Goal: Find specific page/section: Find specific page/section

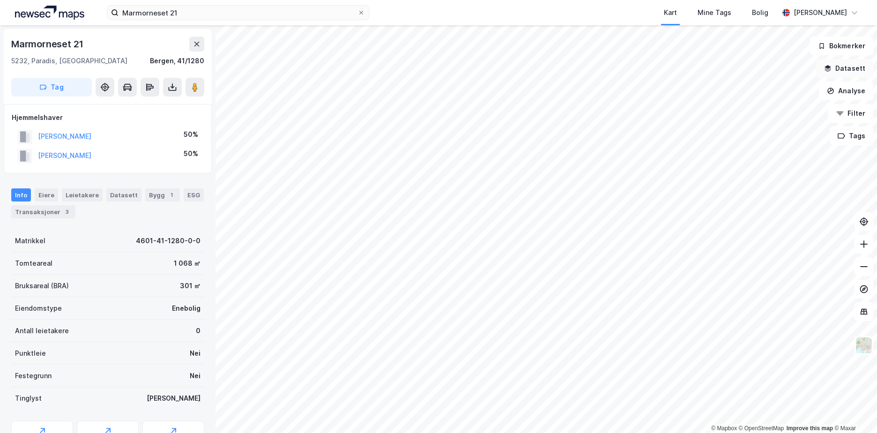
click at [854, 74] on button "Datasett" at bounding box center [844, 68] width 57 height 19
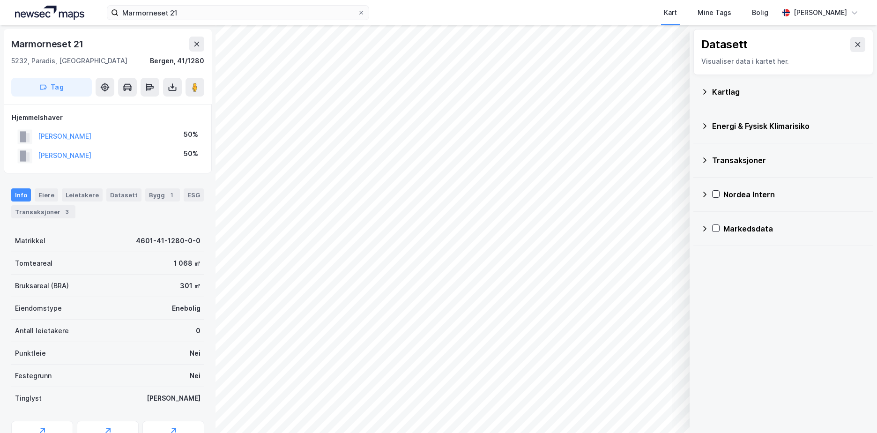
click at [704, 93] on icon at bounding box center [704, 91] width 3 height 5
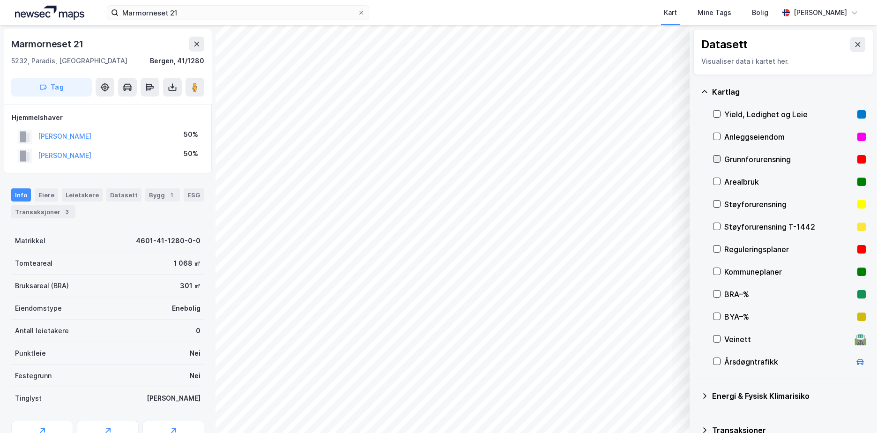
click at [718, 157] on icon at bounding box center [716, 159] width 7 height 7
click at [704, 90] on icon at bounding box center [704, 91] width 7 height 7
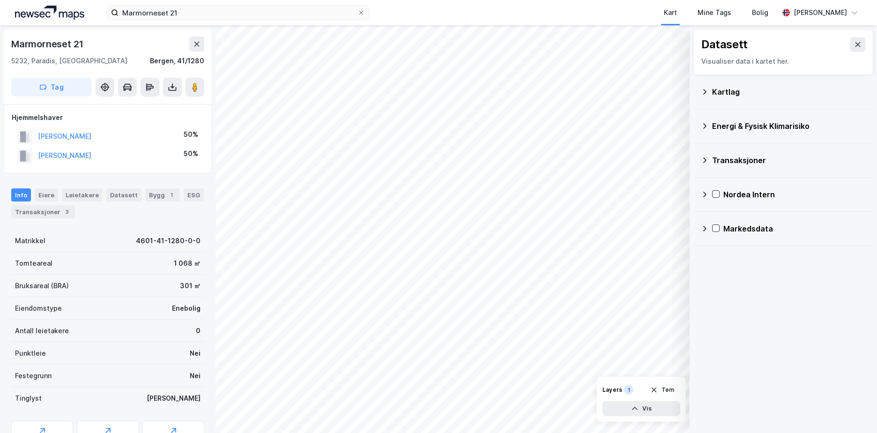
click at [704, 128] on icon at bounding box center [704, 125] width 7 height 7
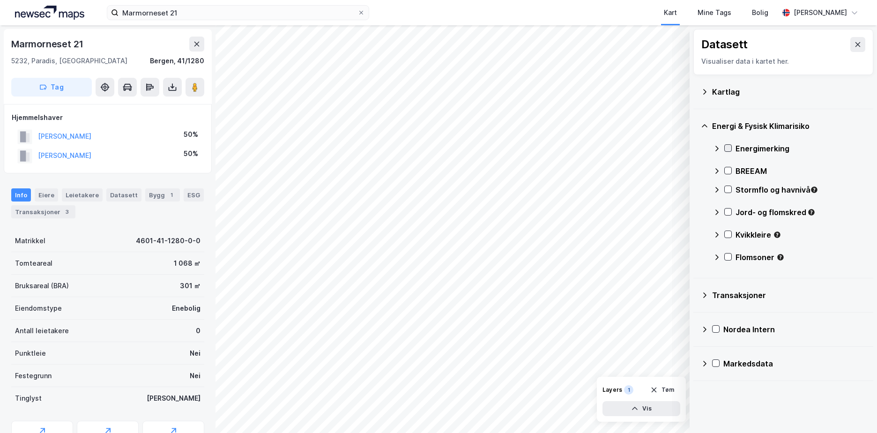
click at [725, 144] on div at bounding box center [727, 147] width 7 height 7
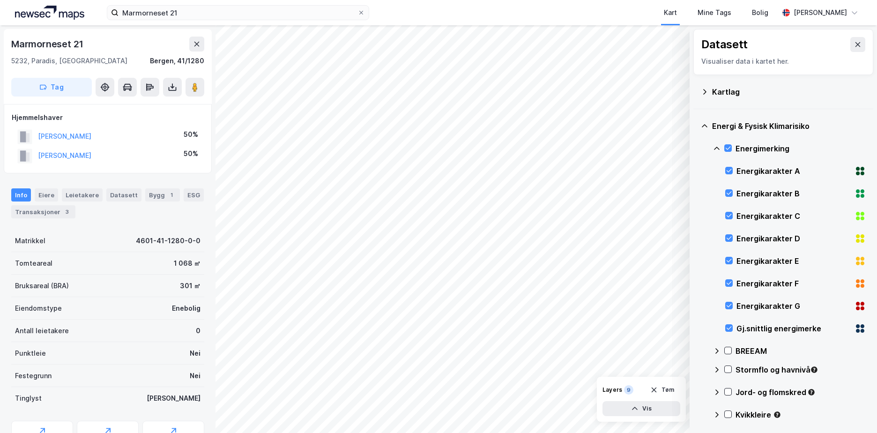
click at [716, 146] on icon at bounding box center [716, 148] width 7 height 7
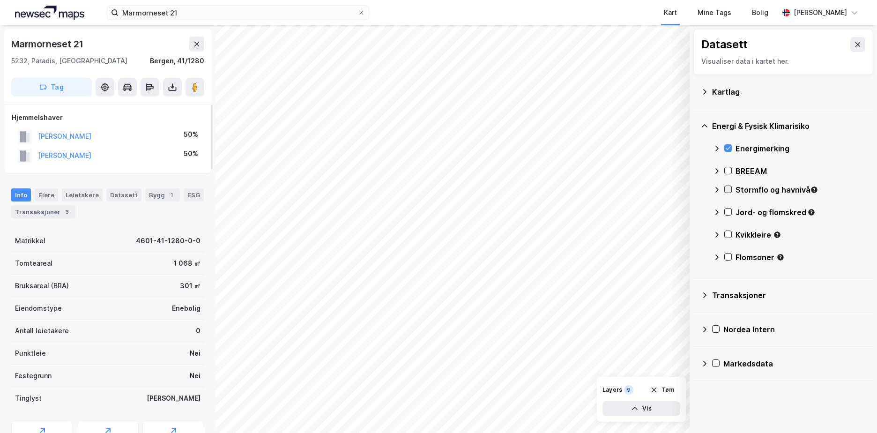
click at [726, 187] on icon at bounding box center [728, 189] width 7 height 7
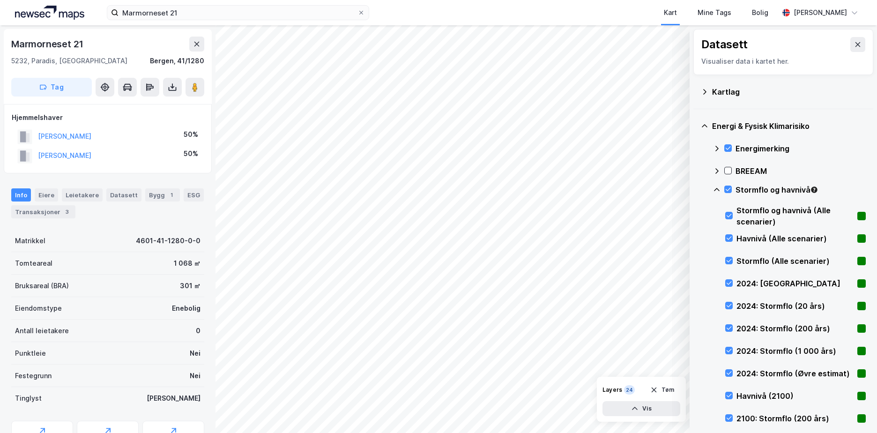
click at [716, 186] on icon at bounding box center [716, 189] width 7 height 7
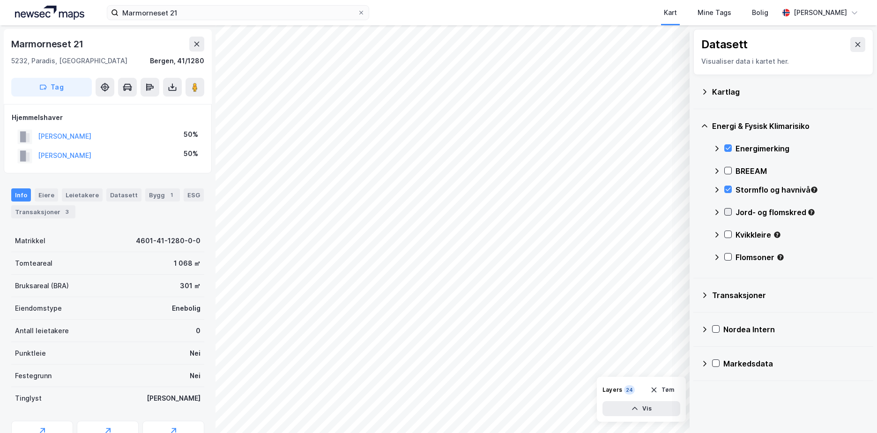
click at [728, 210] on icon at bounding box center [728, 211] width 7 height 7
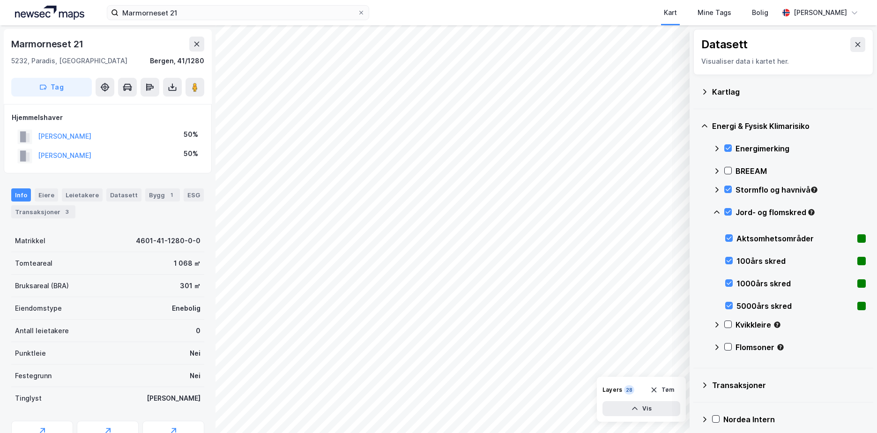
click at [717, 211] on icon at bounding box center [716, 211] width 7 height 7
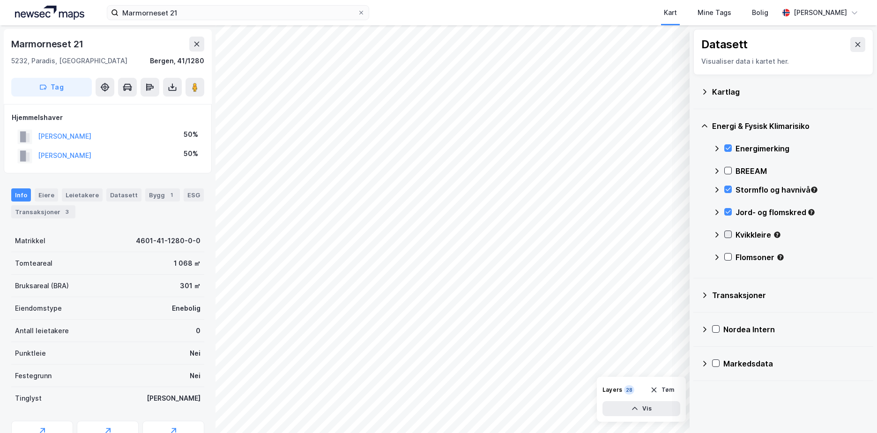
click at [728, 233] on icon at bounding box center [728, 234] width 7 height 7
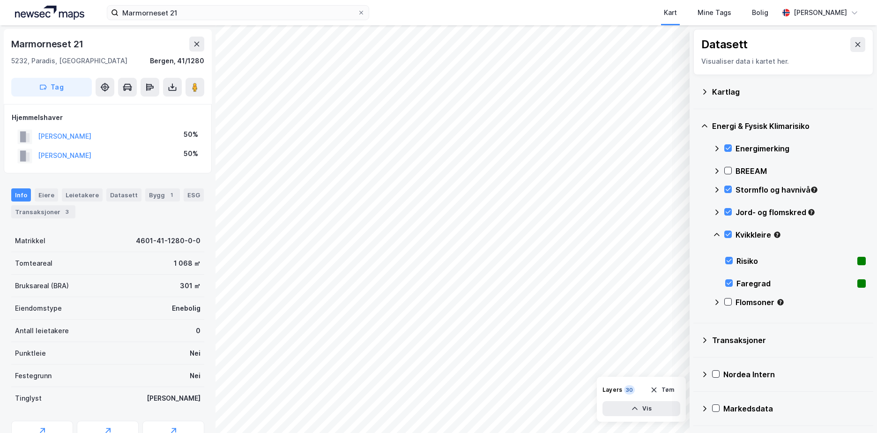
click at [714, 232] on icon at bounding box center [716, 234] width 7 height 7
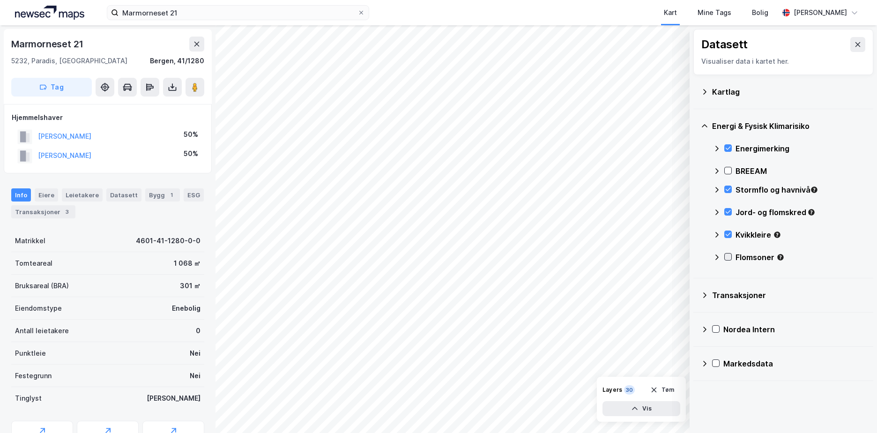
click at [726, 256] on icon at bounding box center [728, 256] width 7 height 7
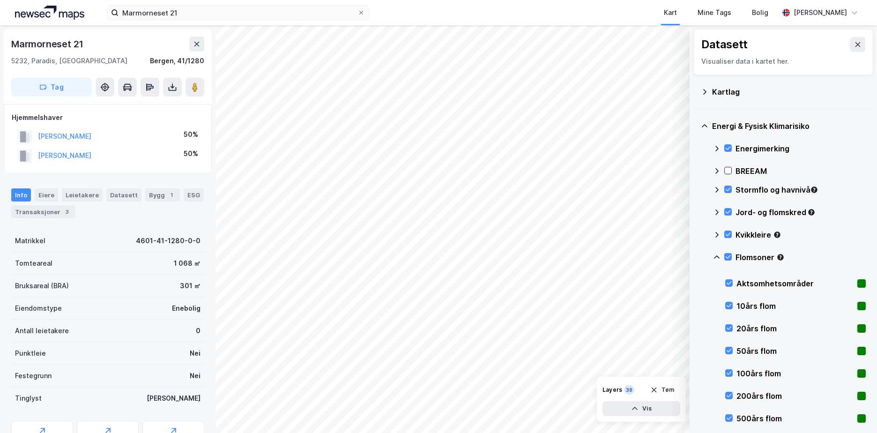
click at [716, 255] on icon at bounding box center [716, 256] width 7 height 7
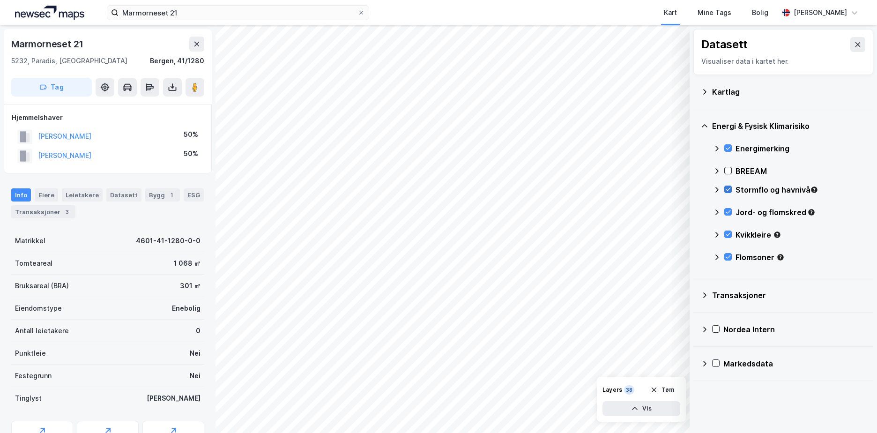
click at [728, 190] on icon at bounding box center [728, 189] width 7 height 7
click at [717, 189] on icon at bounding box center [716, 189] width 7 height 7
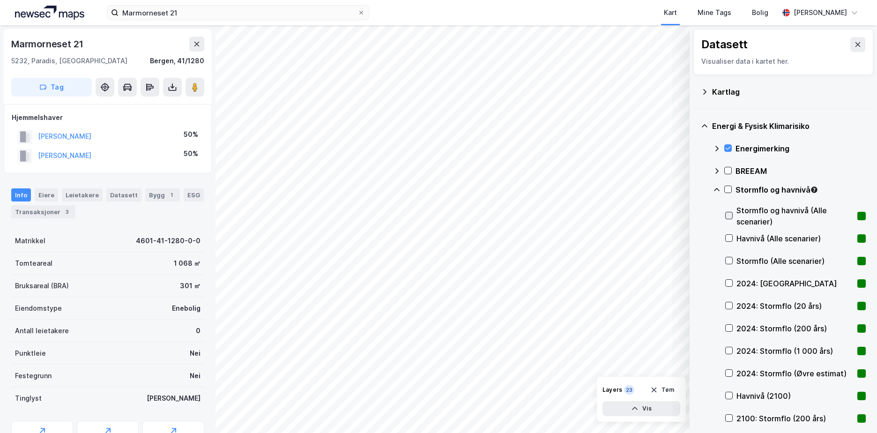
click at [730, 213] on icon at bounding box center [729, 215] width 7 height 7
click at [729, 214] on icon at bounding box center [729, 215] width 7 height 7
click at [729, 237] on icon at bounding box center [729, 238] width 7 height 7
click at [730, 214] on icon at bounding box center [729, 215] width 7 height 7
click at [718, 188] on icon at bounding box center [716, 189] width 7 height 7
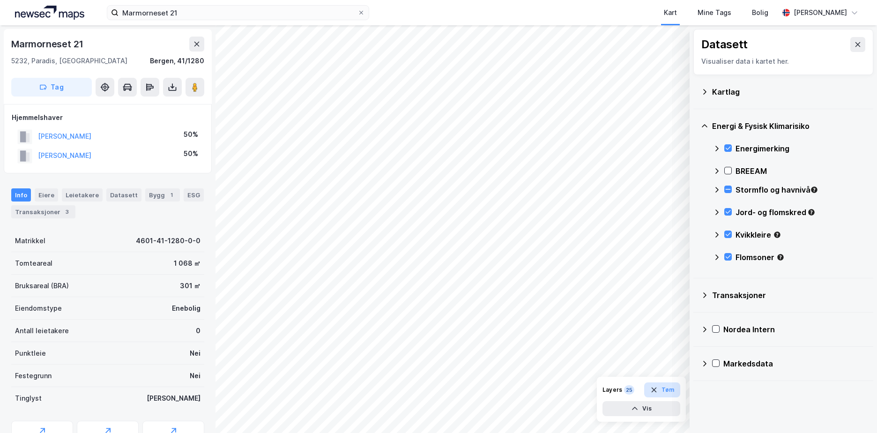
click at [664, 386] on button "Tøm" at bounding box center [662, 389] width 36 height 15
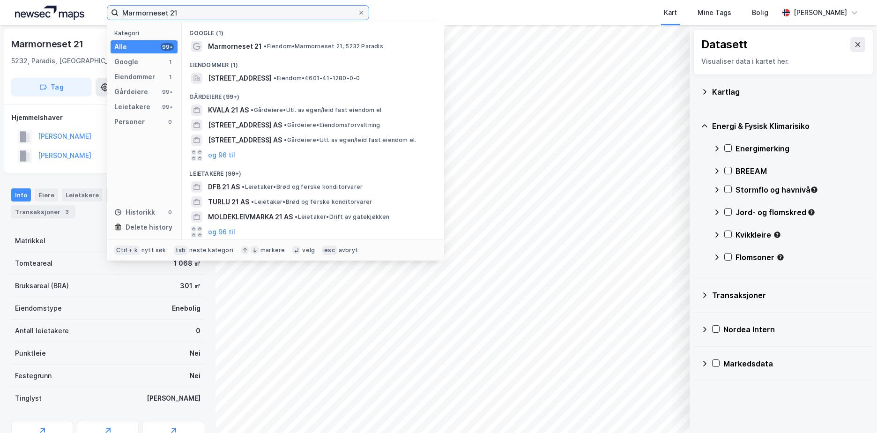
drag, startPoint x: 189, startPoint y: 11, endPoint x: 115, endPoint y: 12, distance: 74.0
click at [115, 12] on label "Marmorneset 21" at bounding box center [238, 12] width 262 height 15
paste input "4624/31/189//3"
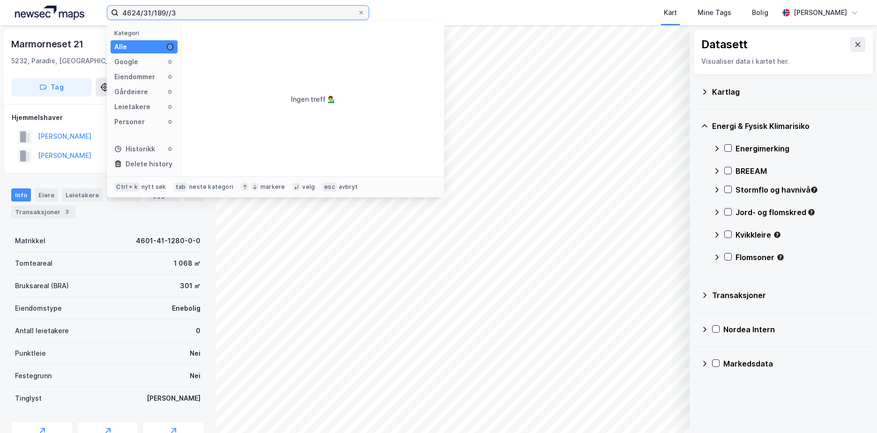
click at [166, 15] on input "4624/31/189//3" at bounding box center [238, 13] width 239 height 14
click at [168, 14] on input "4624/31/189//3" at bounding box center [238, 13] width 239 height 14
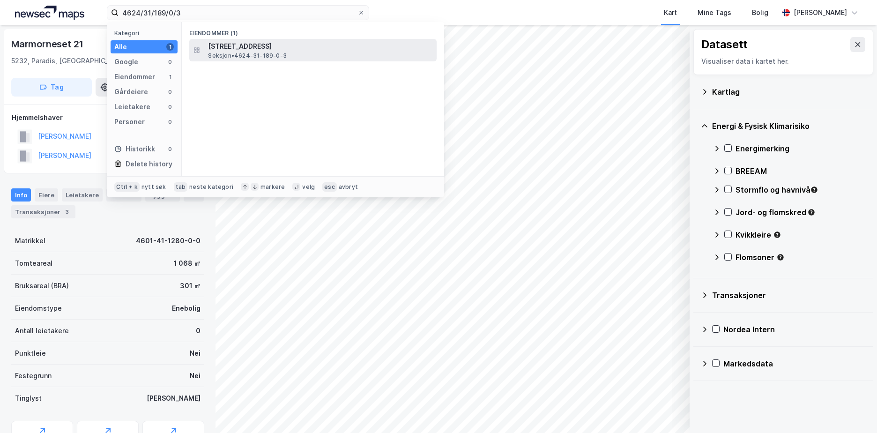
click at [265, 52] on span "Seksjon • 4624-31-189-0-3" at bounding box center [247, 55] width 79 height 7
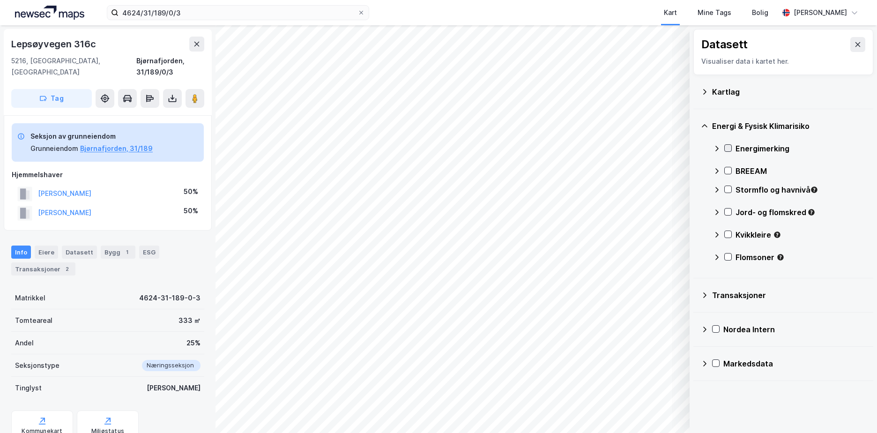
click at [727, 145] on icon at bounding box center [728, 148] width 7 height 7
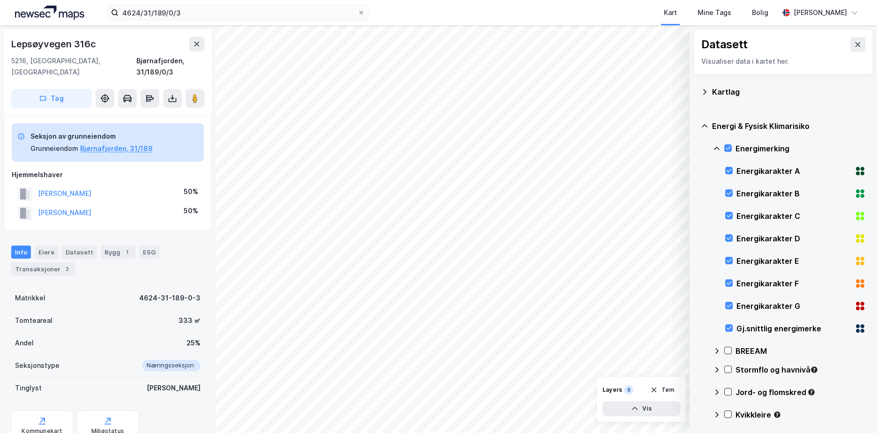
click at [718, 147] on icon at bounding box center [716, 148] width 7 height 7
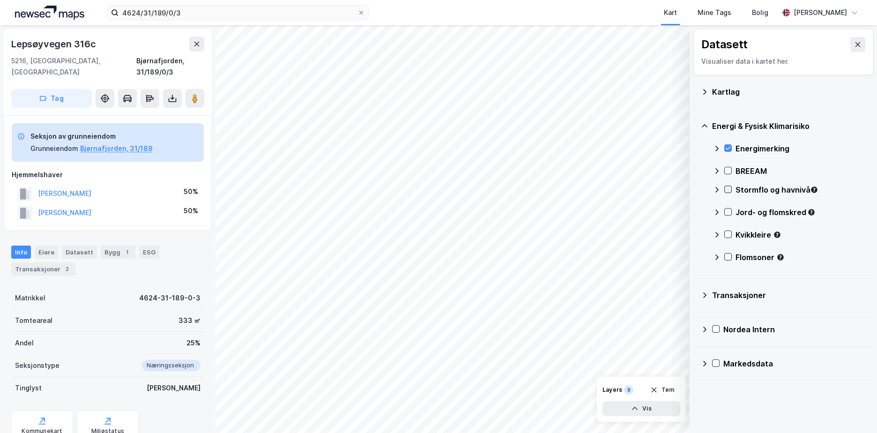
click at [726, 186] on icon at bounding box center [728, 189] width 7 height 7
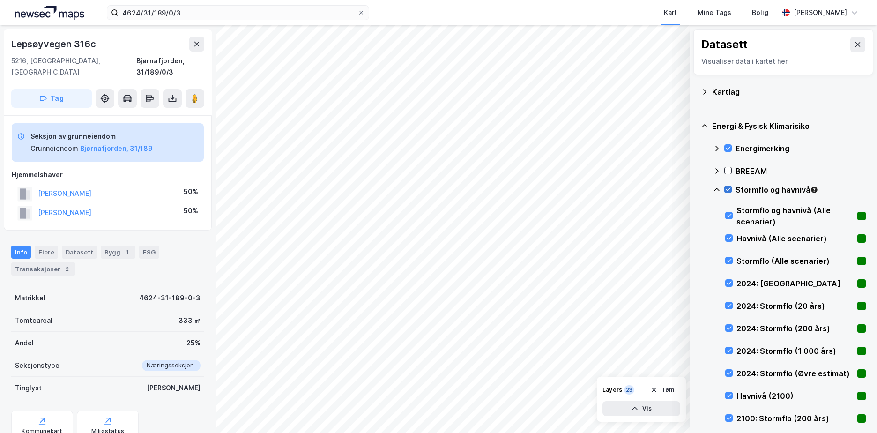
click at [726, 186] on icon at bounding box center [728, 189] width 7 height 7
click at [728, 281] on icon at bounding box center [729, 283] width 7 height 7
click at [727, 304] on icon at bounding box center [729, 305] width 7 height 7
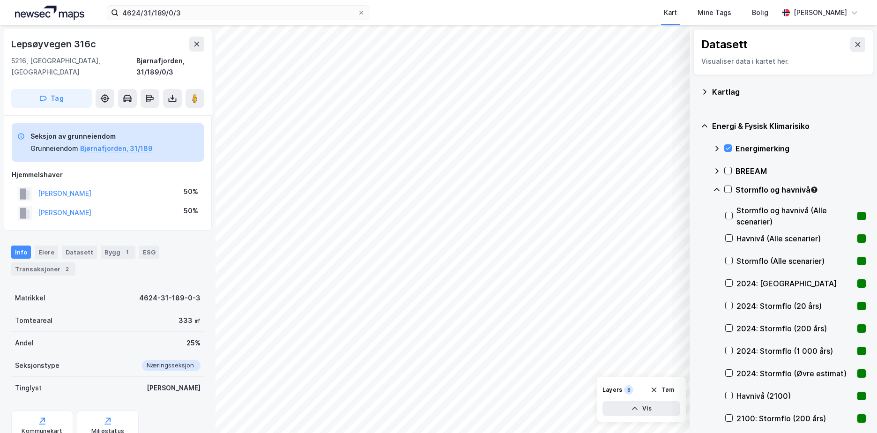
scroll to position [289, 0]
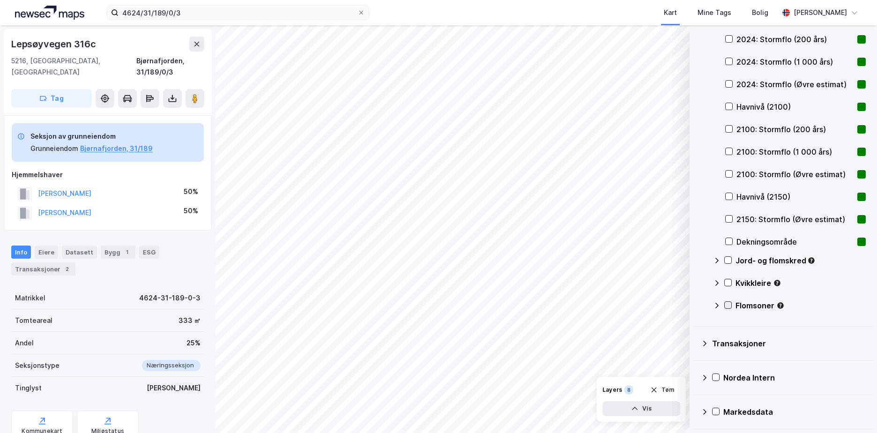
click at [729, 304] on icon at bounding box center [728, 305] width 7 height 7
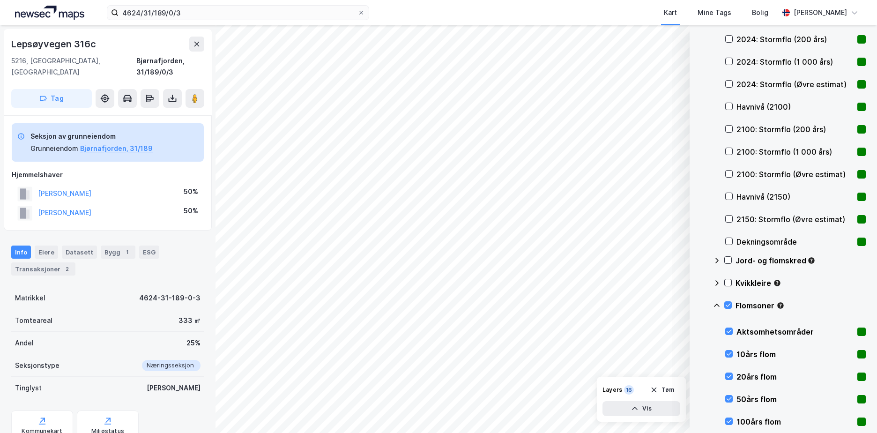
click at [717, 303] on icon at bounding box center [716, 305] width 7 height 7
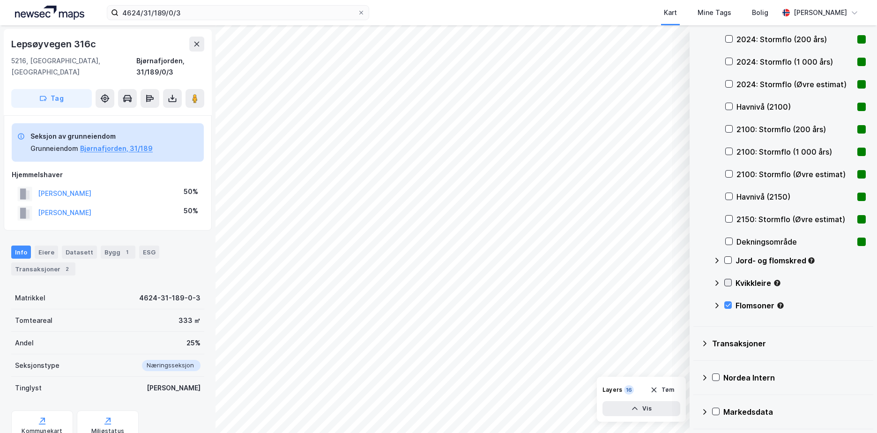
click at [728, 281] on icon at bounding box center [728, 282] width 7 height 7
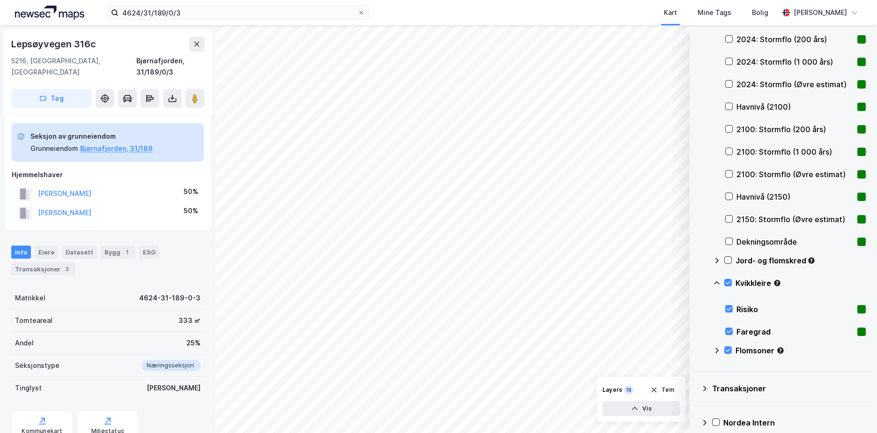
click at [716, 279] on icon at bounding box center [716, 282] width 7 height 7
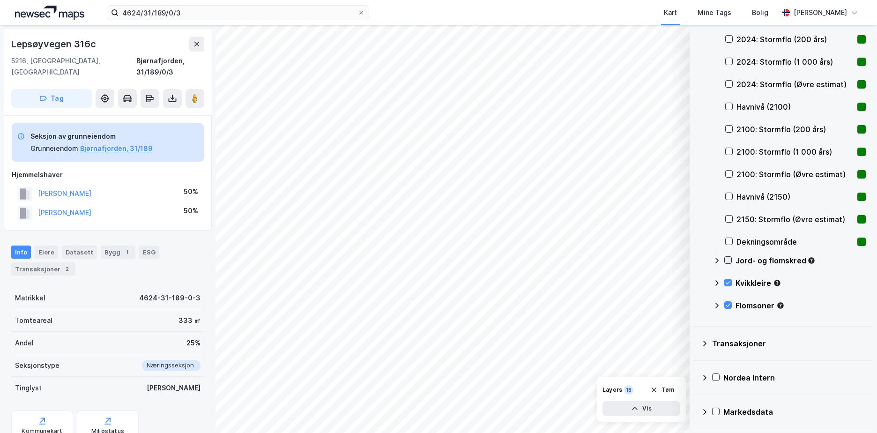
click at [728, 260] on icon at bounding box center [728, 260] width 7 height 7
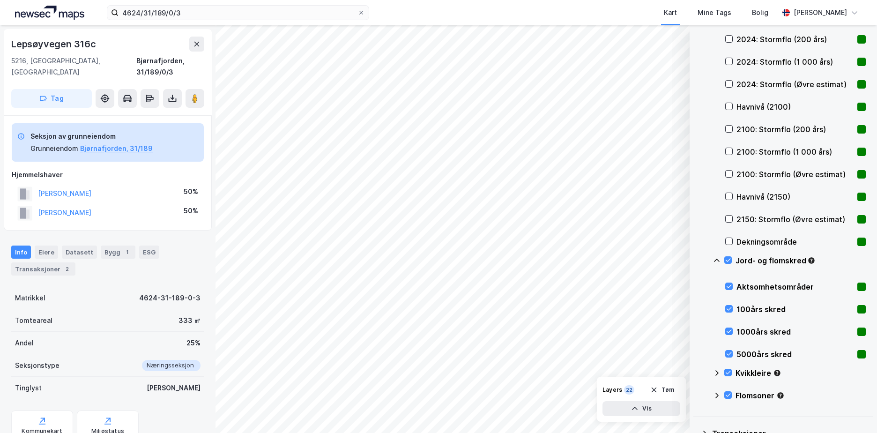
click at [716, 259] on icon at bounding box center [717, 260] width 6 height 3
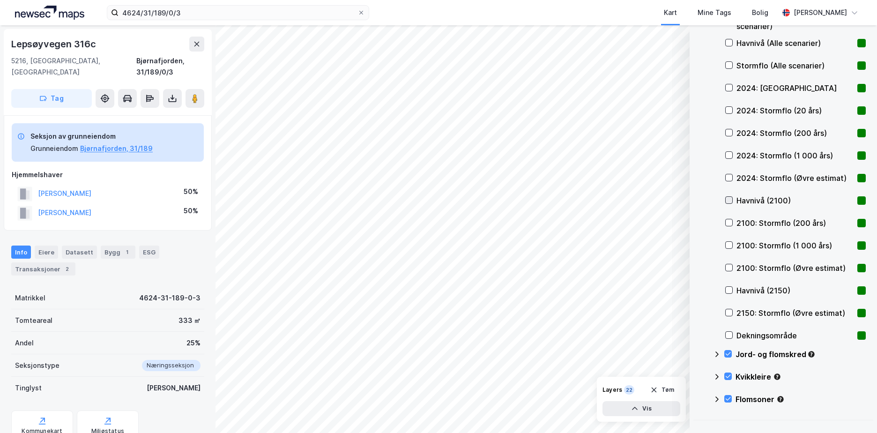
scroll to position [148, 0]
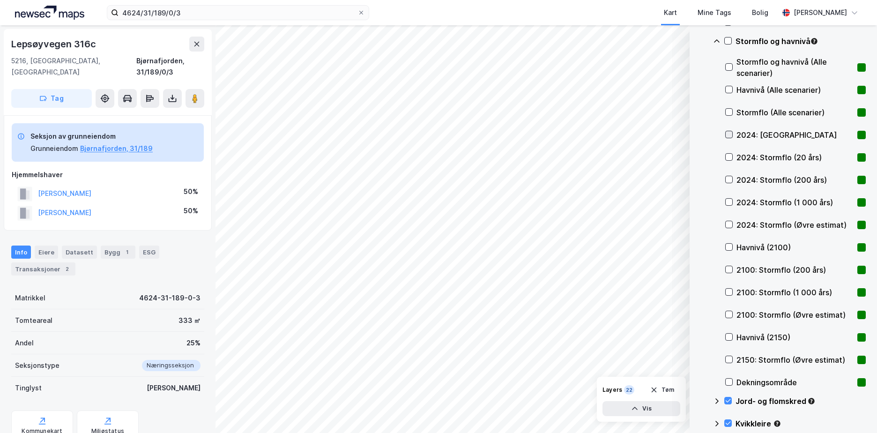
click at [728, 131] on icon at bounding box center [729, 134] width 7 height 7
click at [730, 156] on icon at bounding box center [729, 157] width 7 height 7
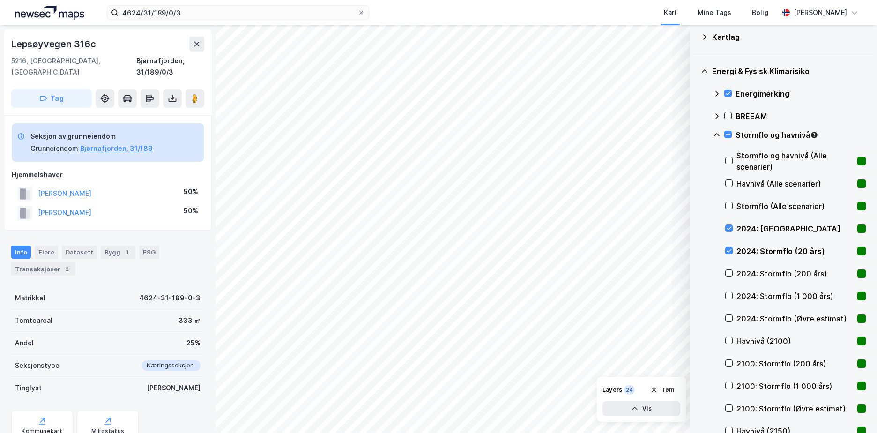
click at [716, 132] on icon at bounding box center [716, 134] width 7 height 7
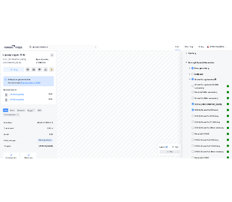
scroll to position [0, 0]
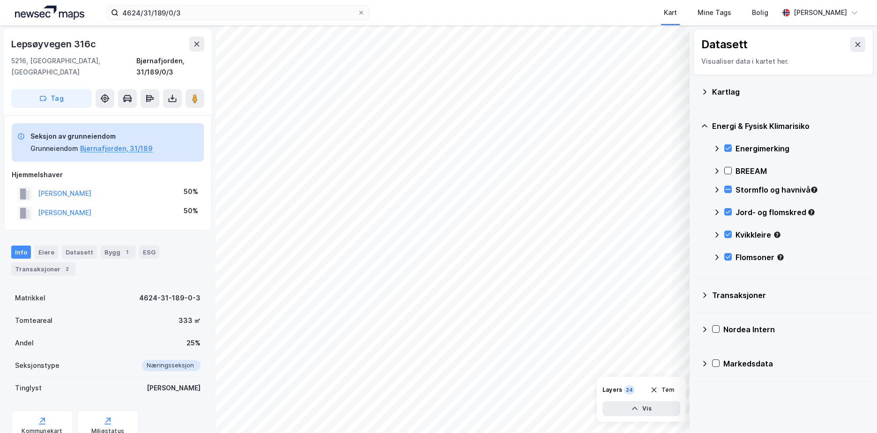
click at [704, 92] on icon at bounding box center [704, 91] width 7 height 7
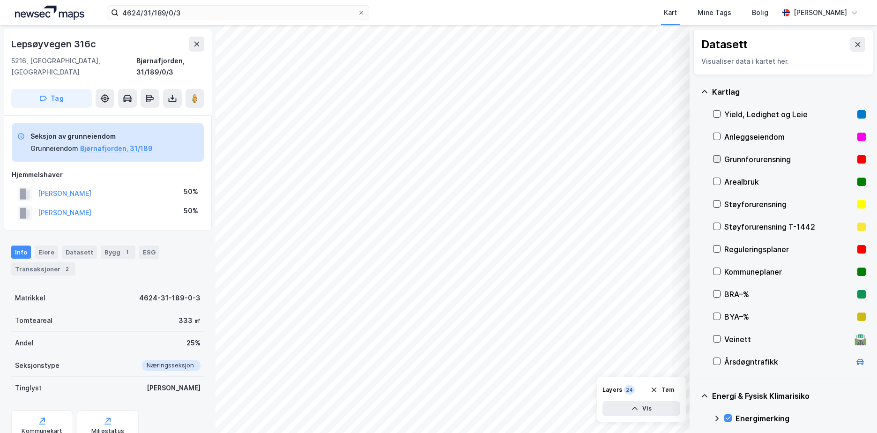
click at [716, 157] on icon at bounding box center [716, 159] width 7 height 7
click at [702, 89] on icon at bounding box center [704, 91] width 7 height 7
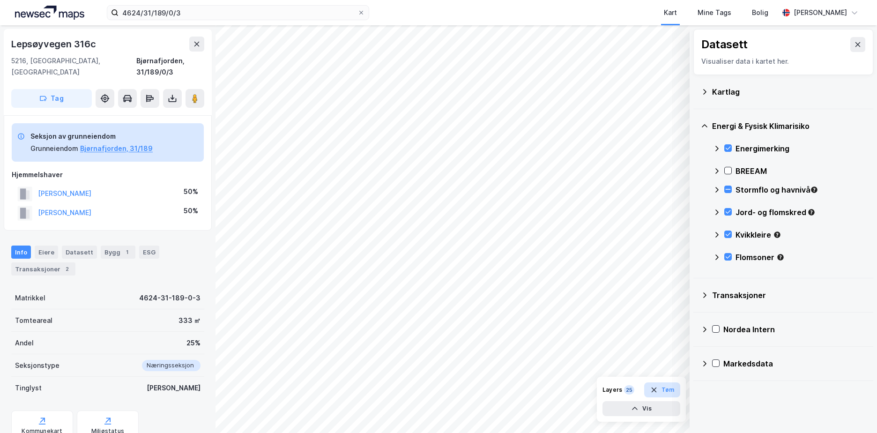
click at [665, 386] on button "Tøm" at bounding box center [662, 389] width 36 height 15
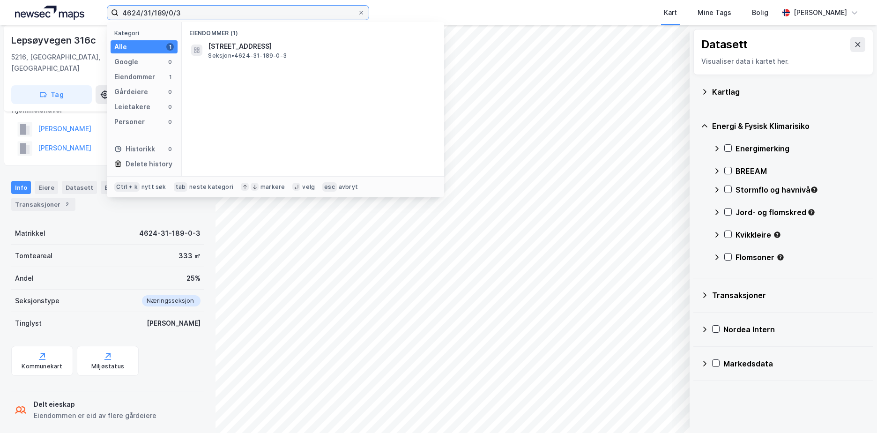
drag, startPoint x: 181, startPoint y: 14, endPoint x: 66, endPoint y: 14, distance: 114.8
click at [66, 14] on div "4624/31/189/0/3 Kategori Alle 1 Google 0 Eiendommer 1 Gårdeiere 0 Leietakere 0 …" at bounding box center [438, 12] width 877 height 25
drag, startPoint x: 203, startPoint y: 17, endPoint x: 193, endPoint y: 14, distance: 10.4
click at [203, 17] on input "4624/31/189/0/3" at bounding box center [238, 13] width 239 height 14
drag, startPoint x: 188, startPoint y: 12, endPoint x: 94, endPoint y: 17, distance: 94.3
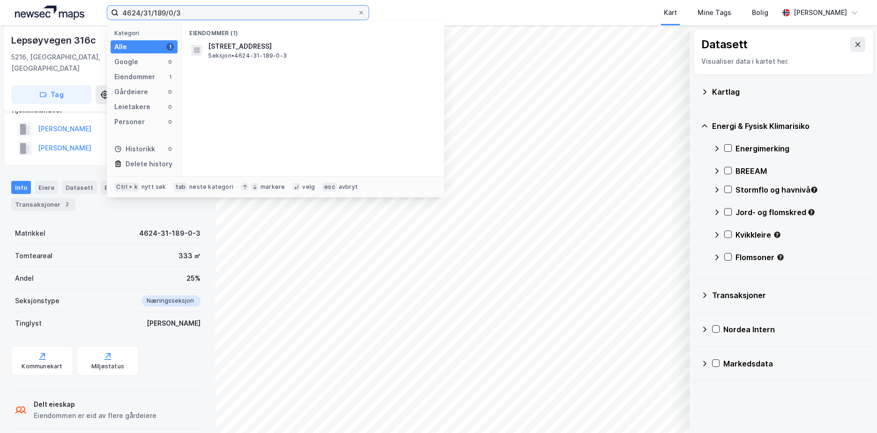
click at [94, 17] on div "4624/31/189/0/3 Kategori Alle 1 Google 0 Eiendommer 1 Gårdeiere 0 Leietakere 0 …" at bounding box center [438, 12] width 877 height 25
paste input "4625-35/128/0/0"
type input "4625-35/128/0/0"
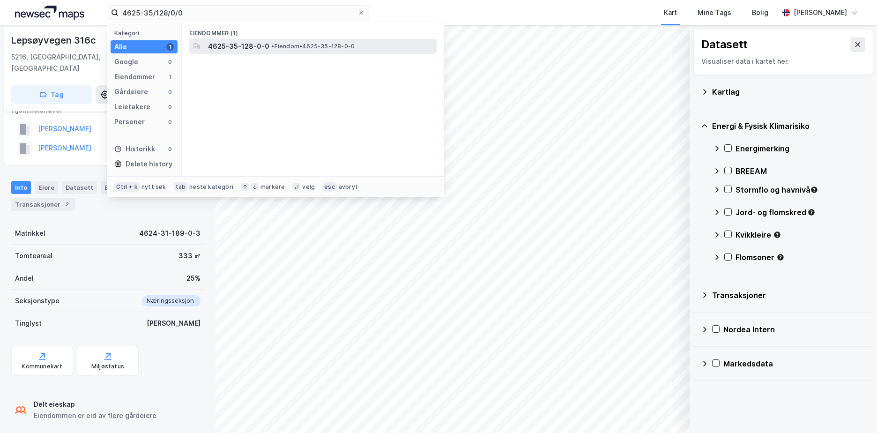
click at [258, 41] on span "4625-35-128-0-0" at bounding box center [238, 46] width 61 height 11
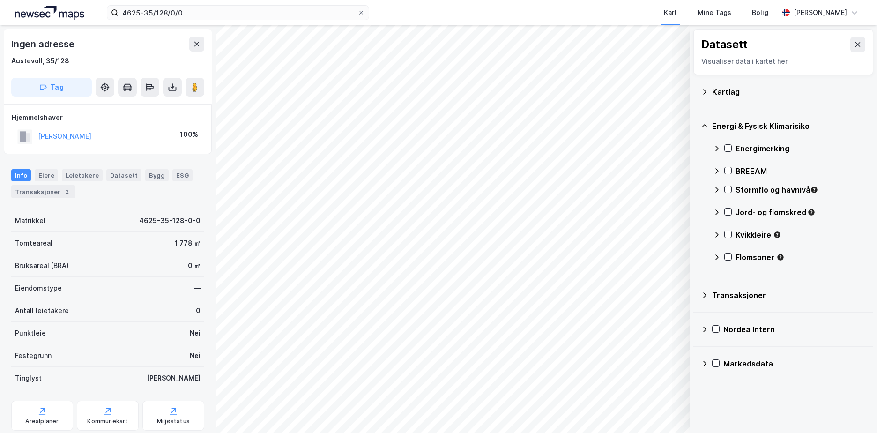
scroll to position [28, 0]
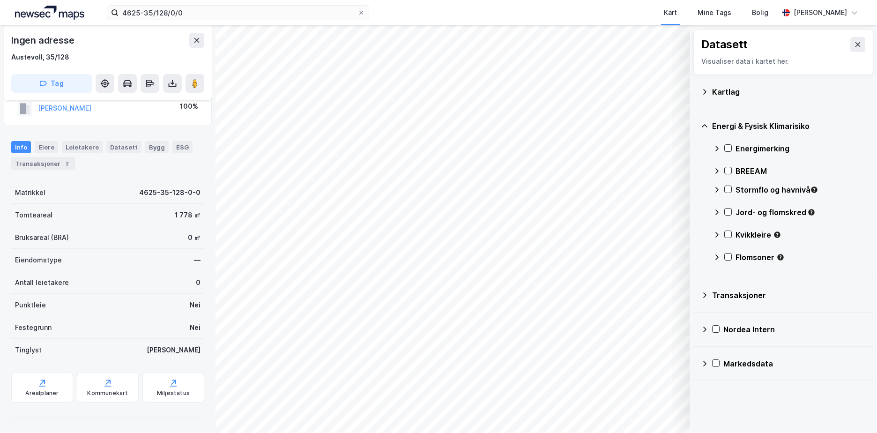
click at [704, 93] on icon at bounding box center [704, 91] width 3 height 5
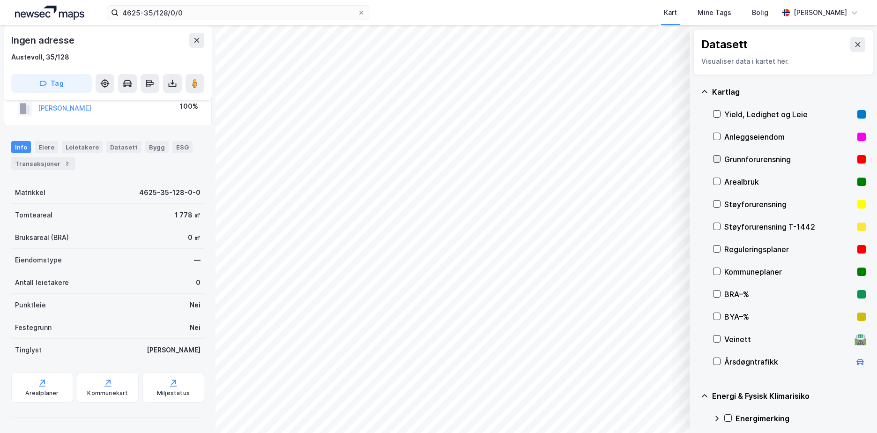
click at [714, 157] on icon at bounding box center [716, 159] width 7 height 7
click at [705, 92] on icon at bounding box center [704, 91] width 7 height 7
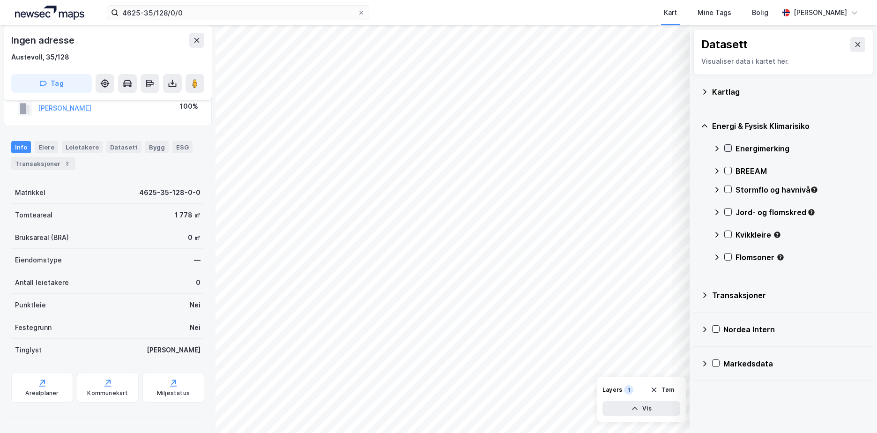
click at [728, 148] on icon at bounding box center [728, 148] width 7 height 7
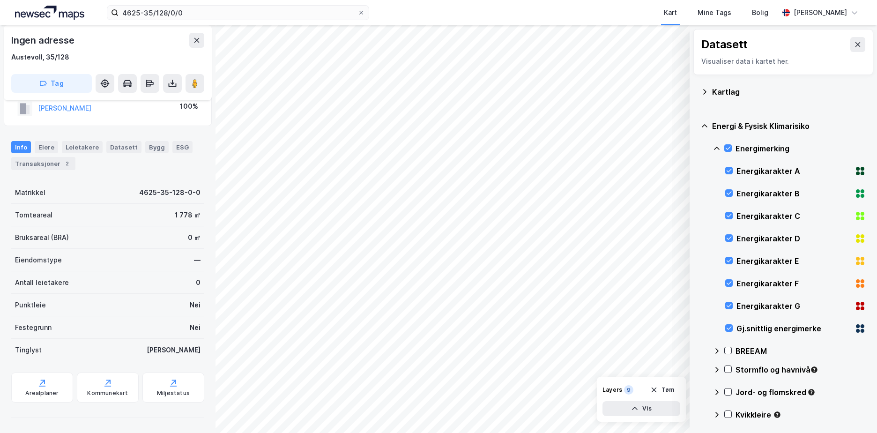
click at [718, 148] on icon at bounding box center [716, 148] width 7 height 7
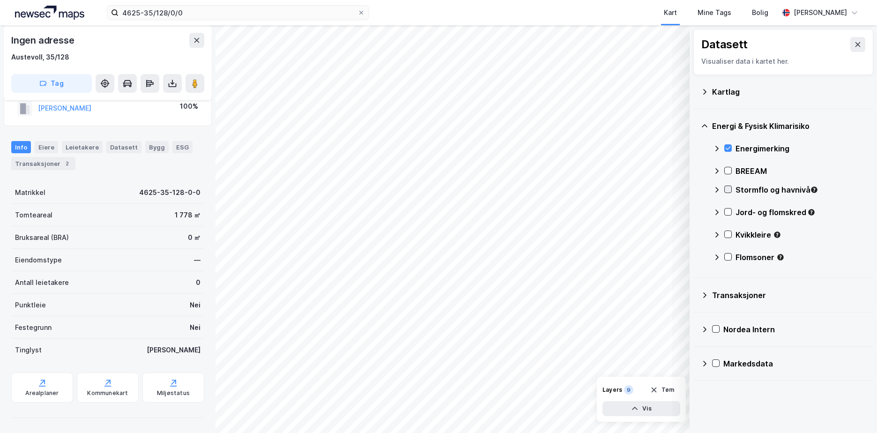
click at [729, 189] on icon at bounding box center [728, 189] width 5 height 3
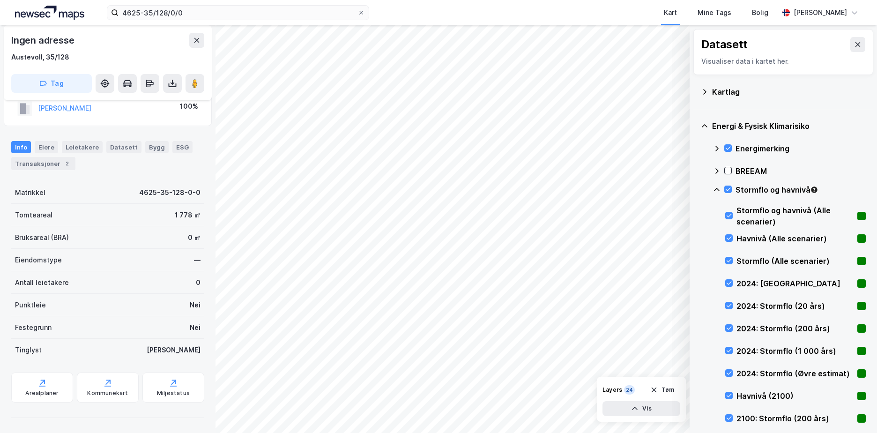
click at [719, 188] on icon at bounding box center [716, 189] width 7 height 7
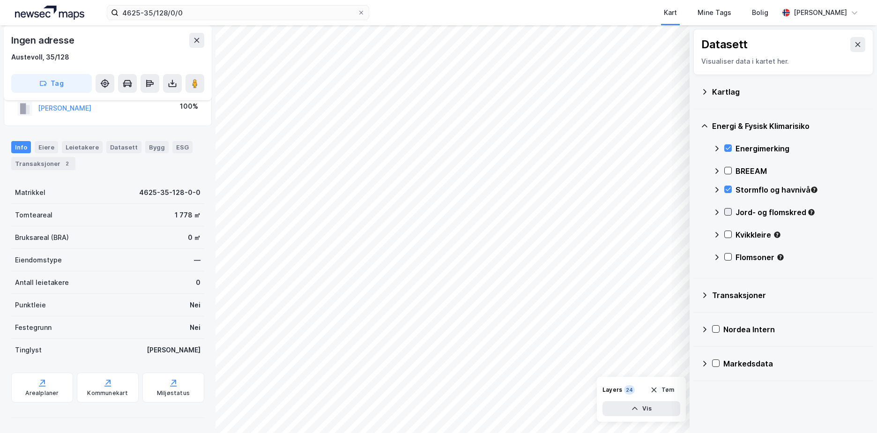
click at [728, 212] on icon at bounding box center [728, 211] width 7 height 7
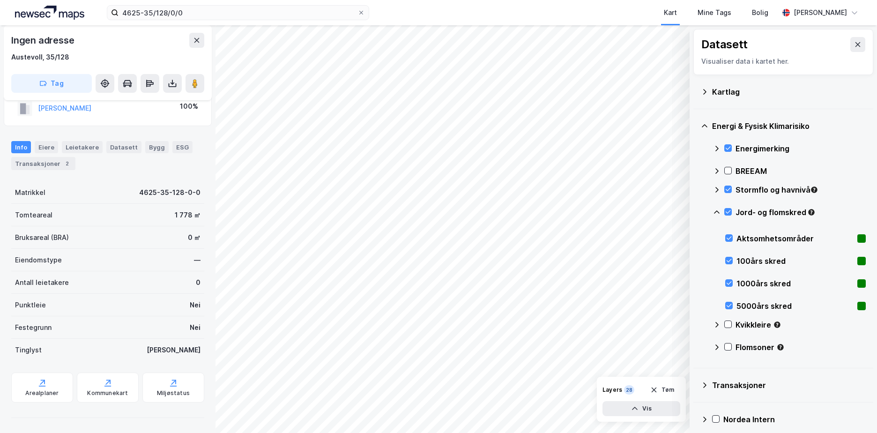
click at [719, 209] on icon at bounding box center [716, 211] width 7 height 7
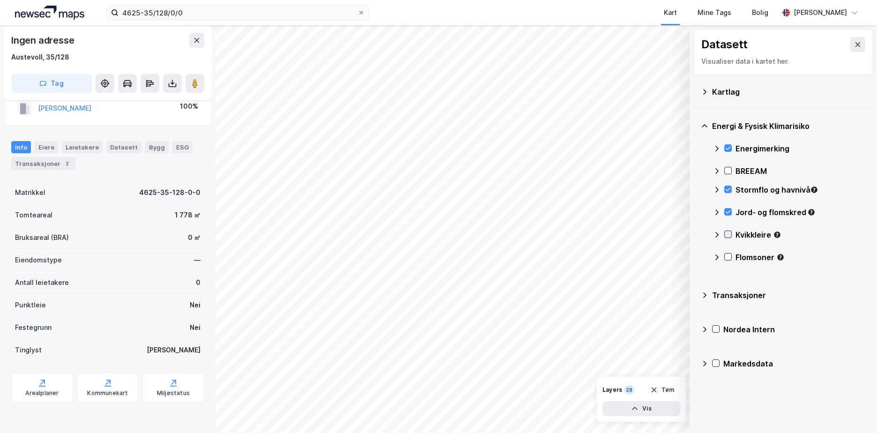
click at [727, 234] on icon at bounding box center [728, 234] width 7 height 7
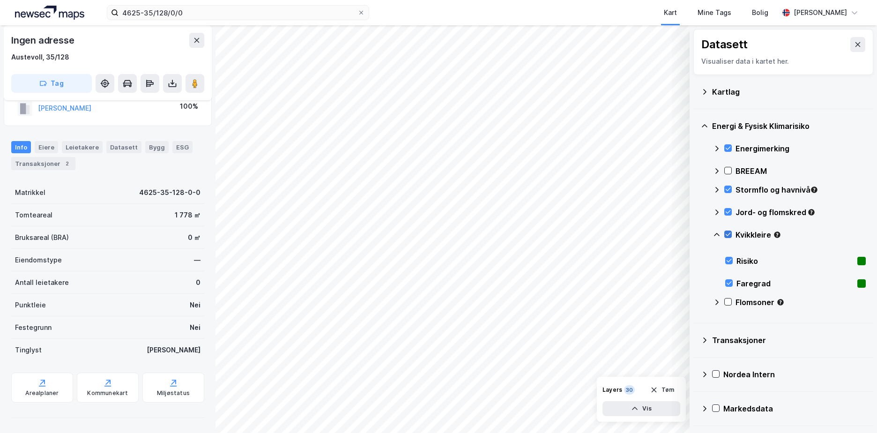
click at [727, 234] on icon at bounding box center [728, 234] width 7 height 7
click at [726, 213] on icon at bounding box center [728, 211] width 7 height 7
click at [730, 209] on icon at bounding box center [728, 211] width 7 height 7
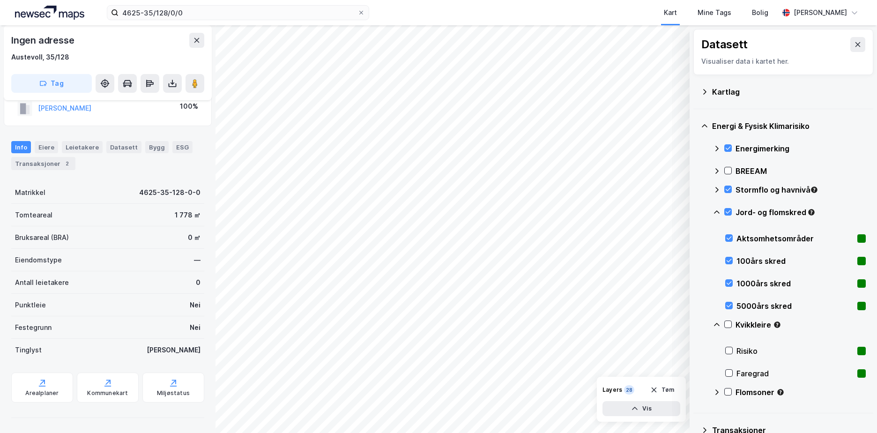
click at [719, 208] on icon at bounding box center [716, 211] width 7 height 7
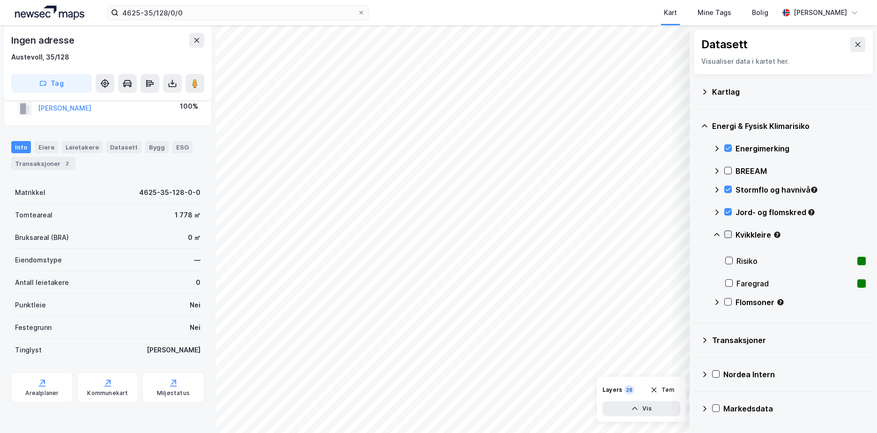
click at [727, 235] on icon at bounding box center [728, 234] width 7 height 7
click at [716, 232] on icon at bounding box center [716, 234] width 7 height 7
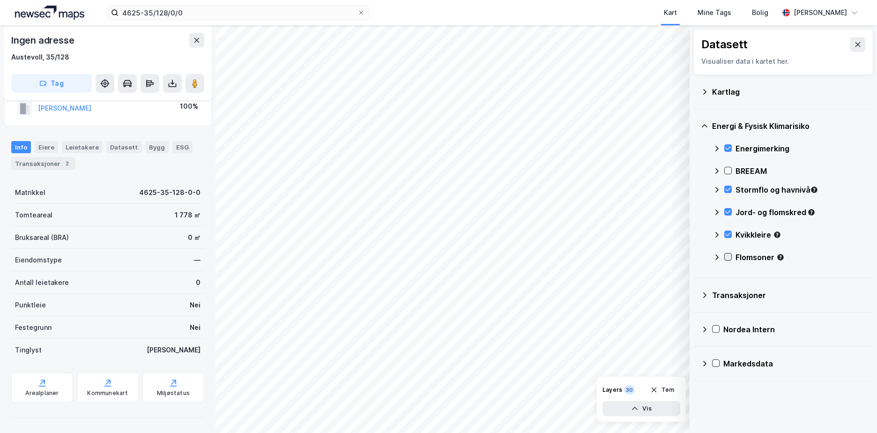
click at [728, 255] on icon at bounding box center [728, 256] width 7 height 7
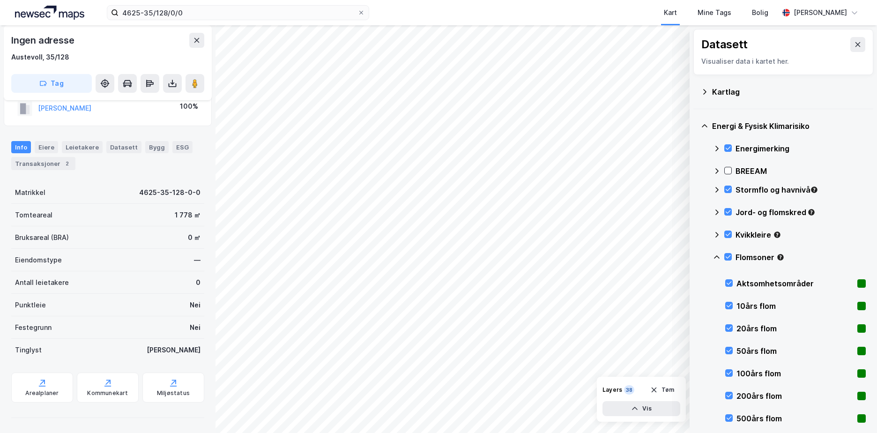
click at [717, 255] on icon at bounding box center [716, 256] width 7 height 7
